Goal: Task Accomplishment & Management: Complete application form

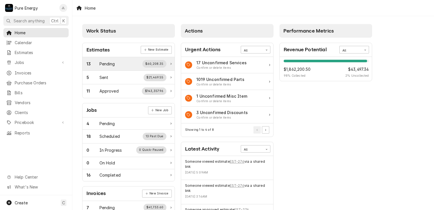
click at [115, 60] on div "13 Pending $60,208.35" at bounding box center [127, 63] width 80 height 7
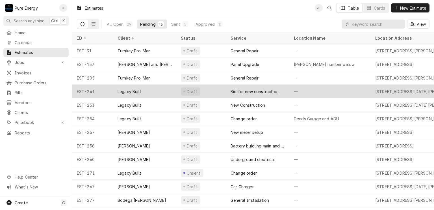
scroll to position [14, 0]
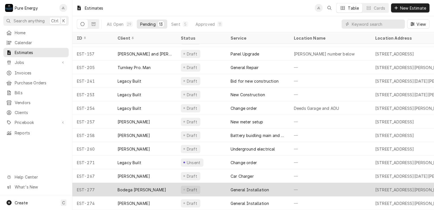
click at [335, 183] on div "—" at bounding box center [329, 190] width 81 height 14
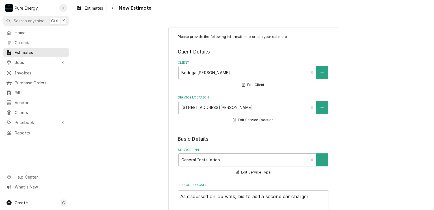
type textarea "x"
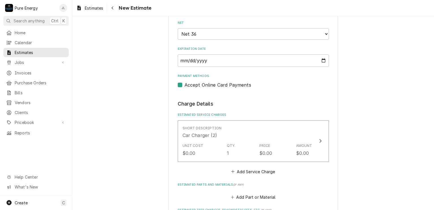
scroll to position [368, 0]
